Goal: Find specific page/section: Find specific page/section

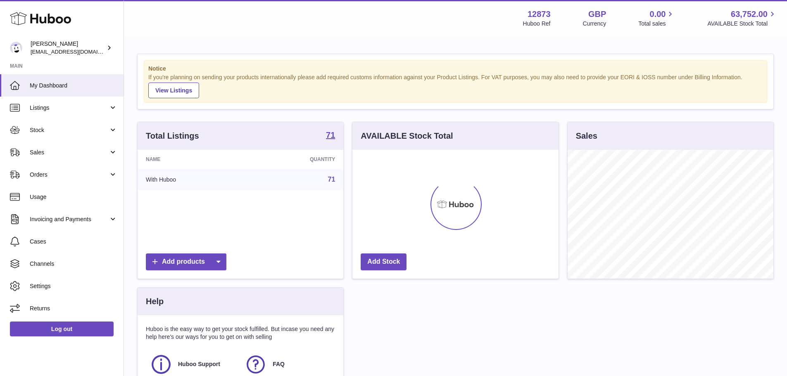
scroll to position [129, 206]
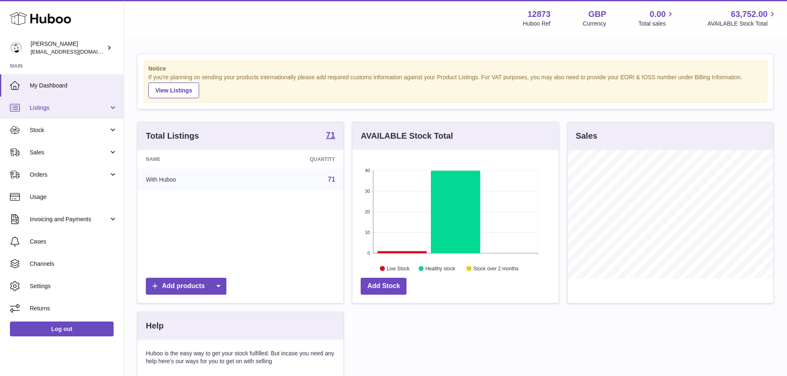
click at [65, 107] on span "Listings" at bounding box center [69, 108] width 79 height 8
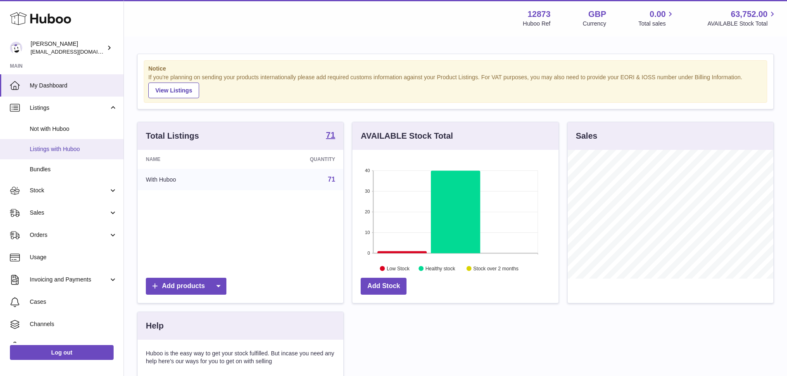
click at [55, 146] on span "Listings with Huboo" at bounding box center [74, 149] width 88 height 8
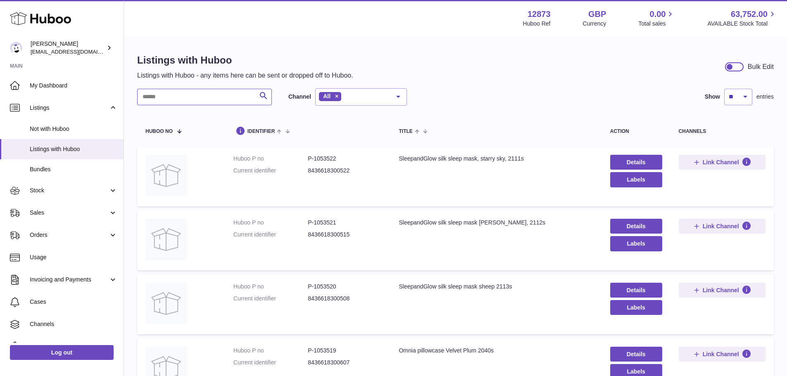
click at [181, 97] on input "text" at bounding box center [204, 97] width 135 height 17
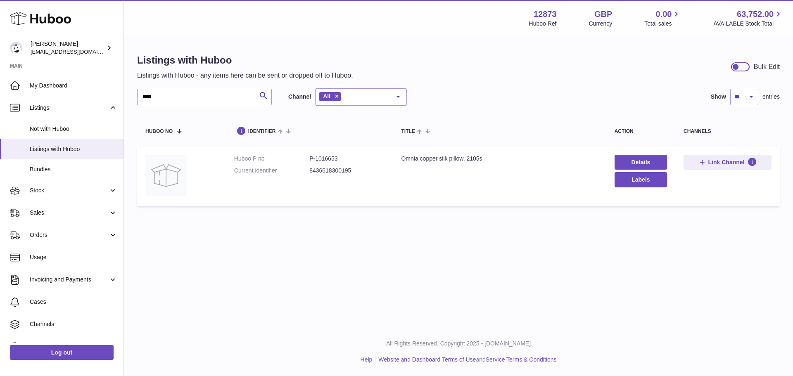
click at [324, 158] on dd "P-1016653" at bounding box center [347, 159] width 75 height 8
copy dd "1016653"
click at [158, 92] on input "****" at bounding box center [204, 97] width 135 height 17
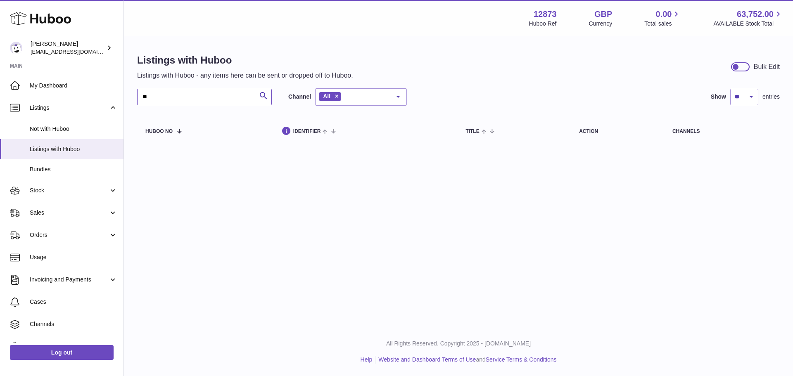
type input "*"
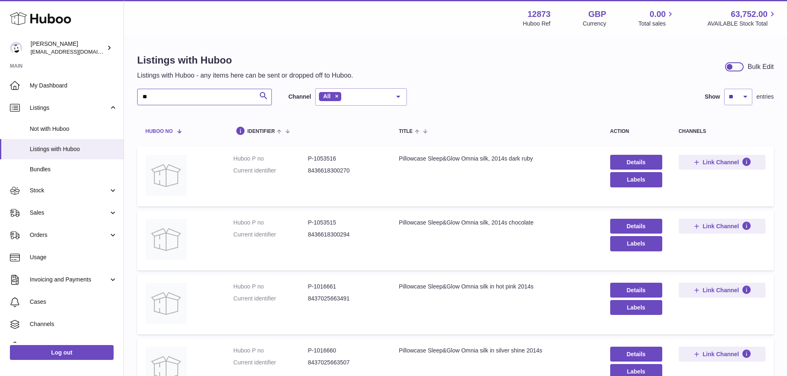
type input "*"
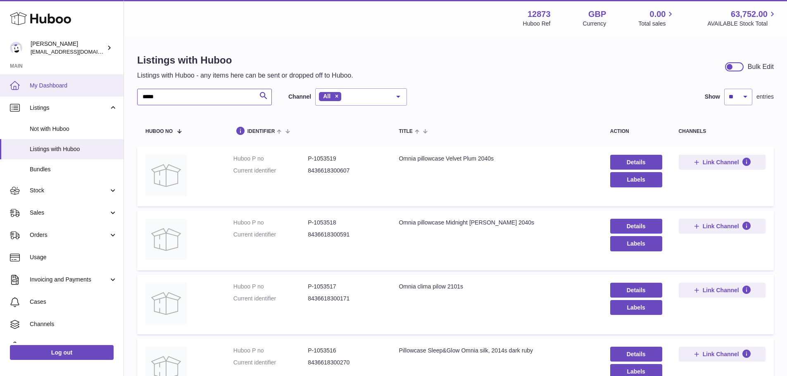
drag, startPoint x: 167, startPoint y: 97, endPoint x: 111, endPoint y: 95, distance: 56.7
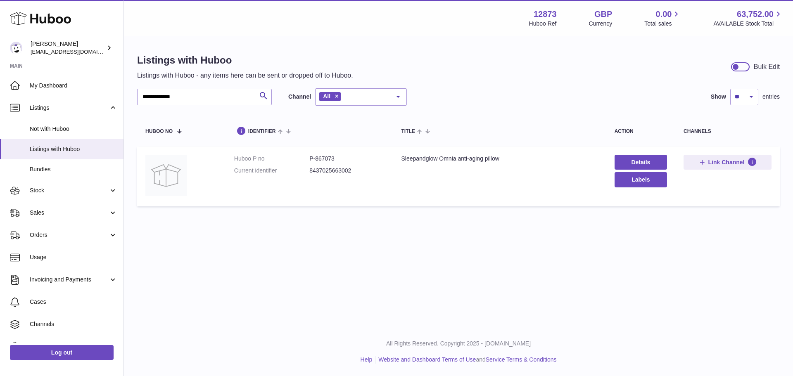
click at [328, 160] on dd "P-867073" at bounding box center [347, 159] width 75 height 8
copy dd "867073"
drag, startPoint x: 198, startPoint y: 96, endPoint x: 73, endPoint y: 84, distance: 126.2
click at [83, 86] on div "**********" at bounding box center [396, 188] width 793 height 376
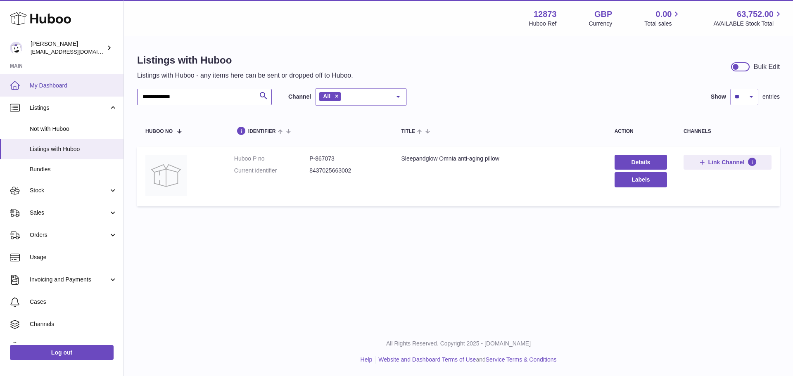
type input "**********"
click at [327, 158] on dd "P-1016653" at bounding box center [347, 159] width 75 height 8
copy dd "1016653"
